Goal: Information Seeking & Learning: Find contact information

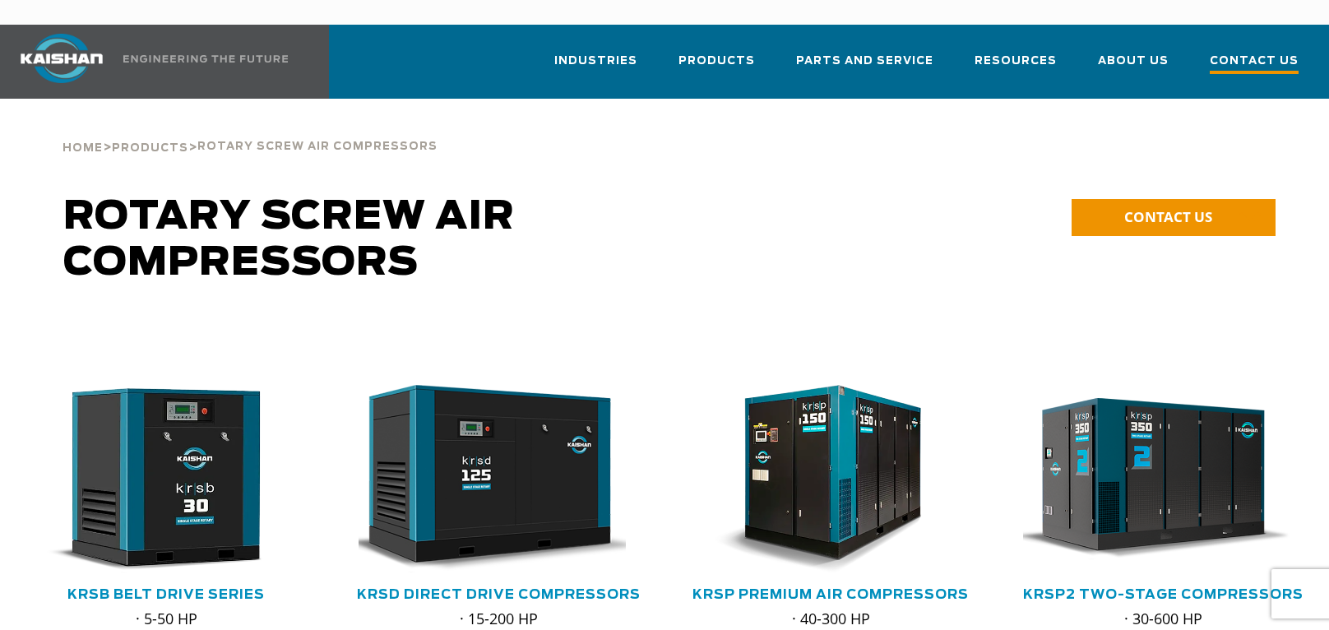
click at [1255, 52] on span "Contact Us" at bounding box center [1253, 63] width 89 height 22
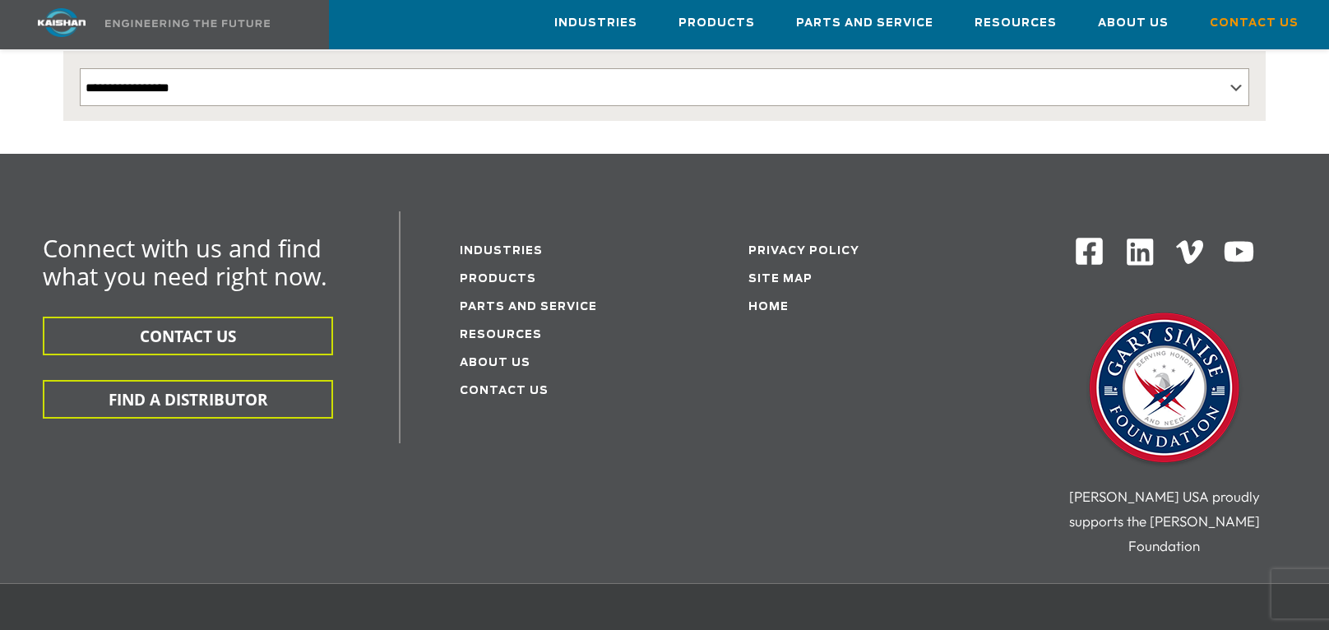
scroll to position [408, 0]
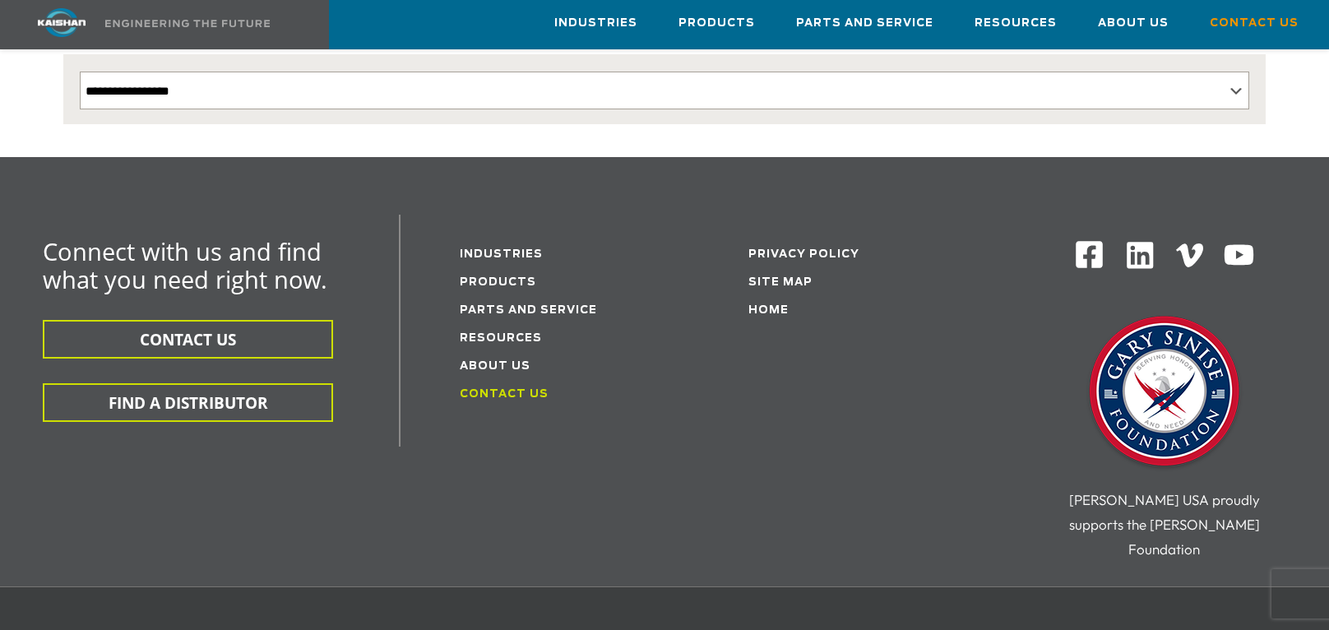
click at [488, 389] on link "Contact Us" at bounding box center [504, 394] width 89 height 11
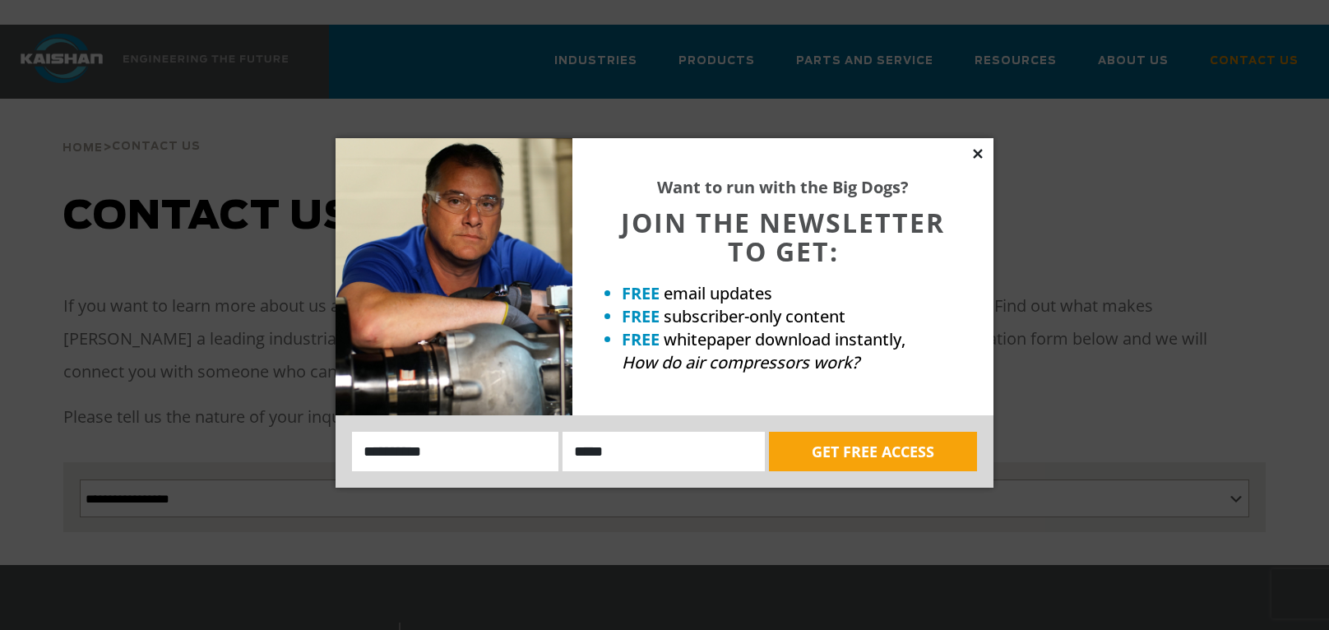
click at [973, 151] on icon at bounding box center [977, 153] width 15 height 15
